Goal: Find specific page/section: Find specific page/section

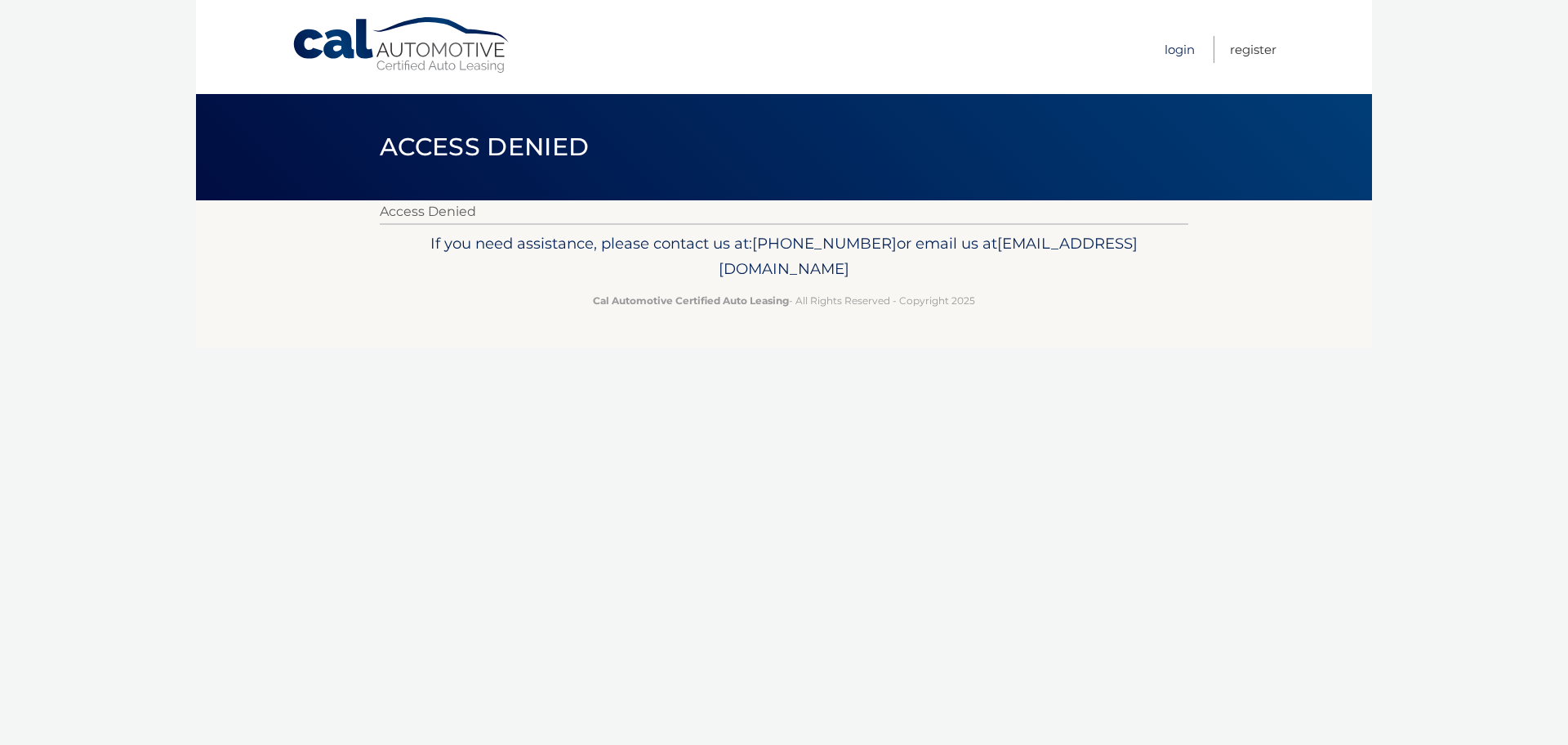
click at [1180, 49] on link "Login" at bounding box center [1180, 49] width 30 height 27
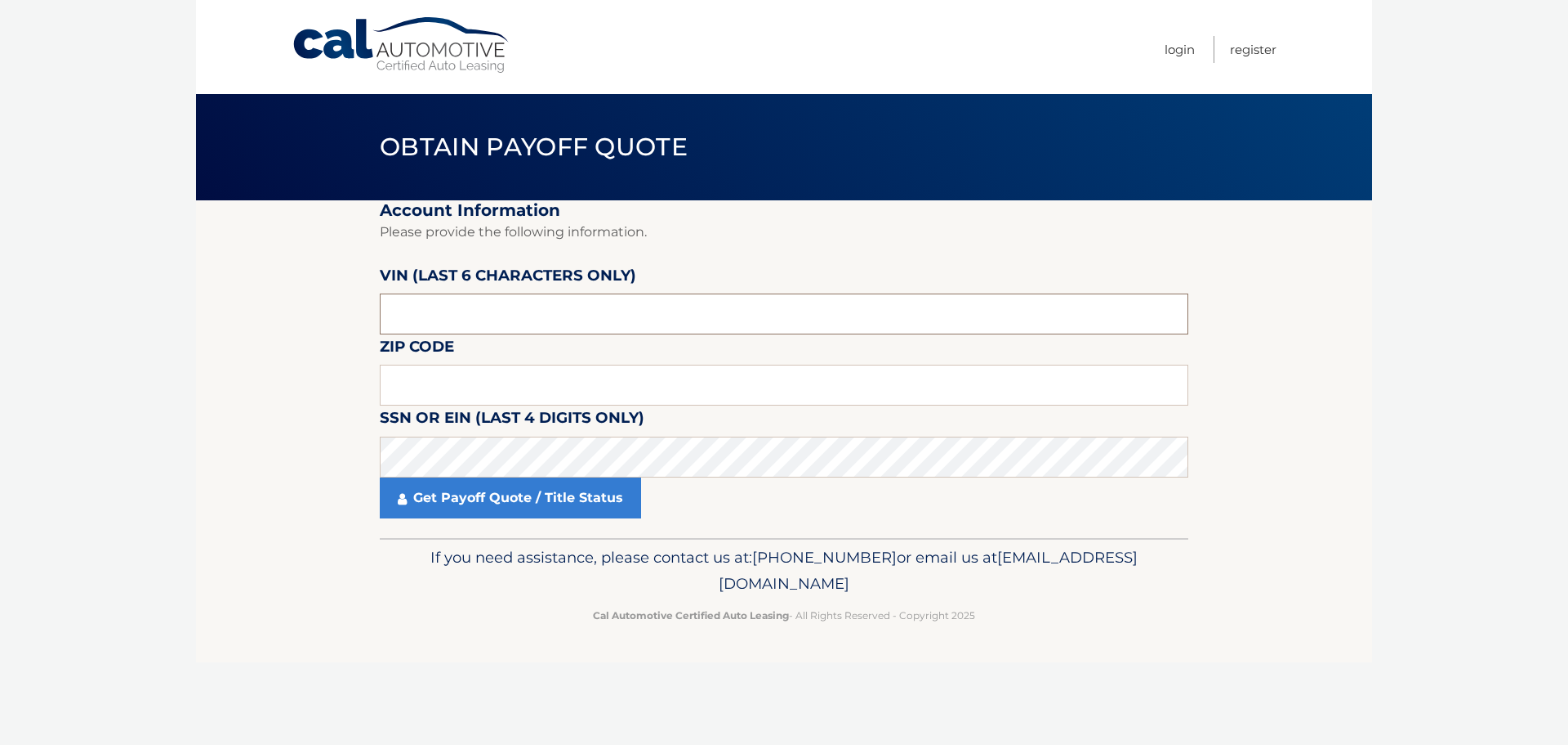
click at [471, 308] on input "text" at bounding box center [784, 313] width 808 height 41
click at [811, 508] on div "Get Payoff Quote / Title Status" at bounding box center [784, 498] width 808 height 41
click at [1175, 56] on link "Login" at bounding box center [1180, 49] width 30 height 27
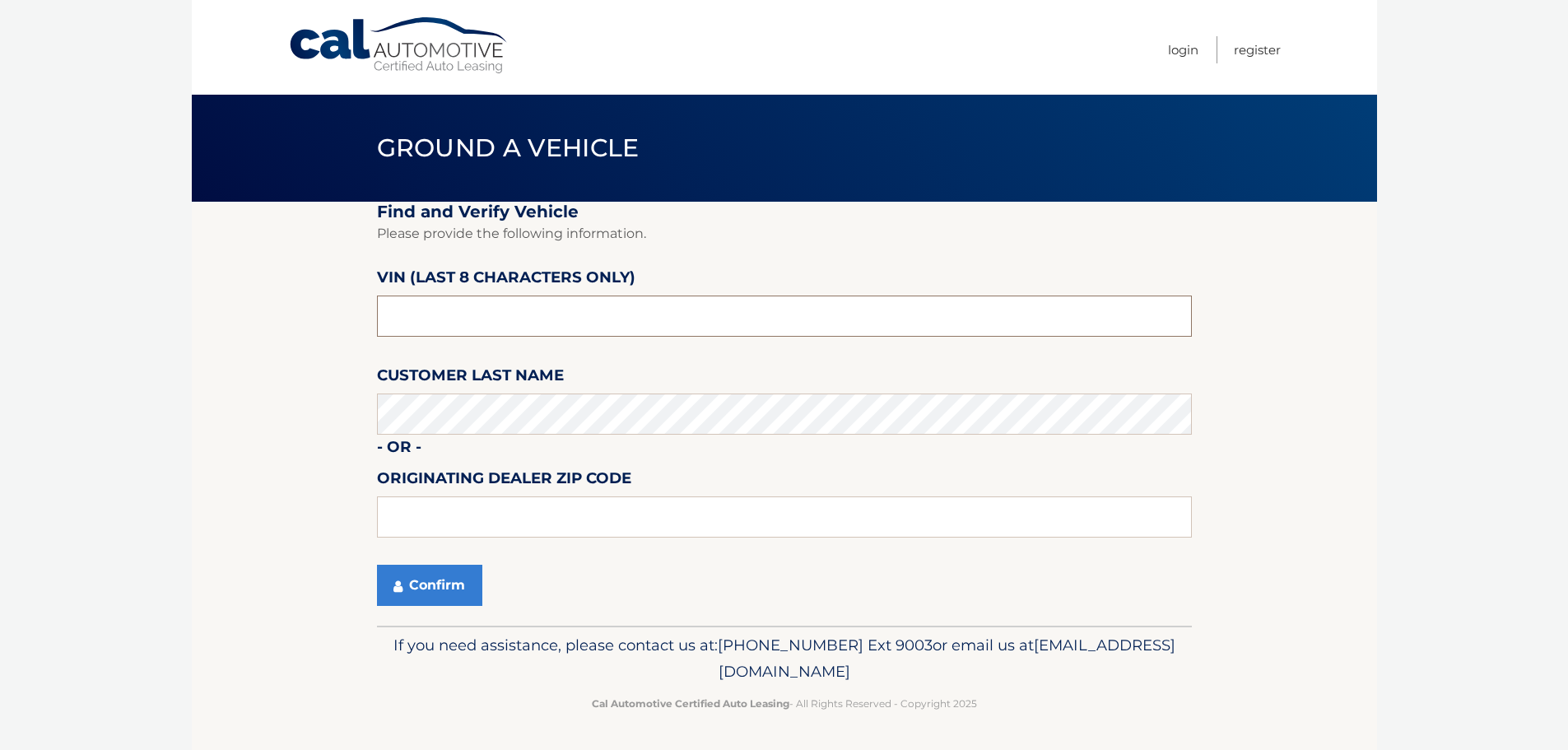
click at [515, 319] on input "text" at bounding box center [784, 316] width 815 height 41
click at [488, 542] on fieldset "Find and Verify Vehicle Please provide the following information. VIN (last 8 c…" at bounding box center [784, 414] width 815 height 424
